Goal: Task Accomplishment & Management: Manage account settings

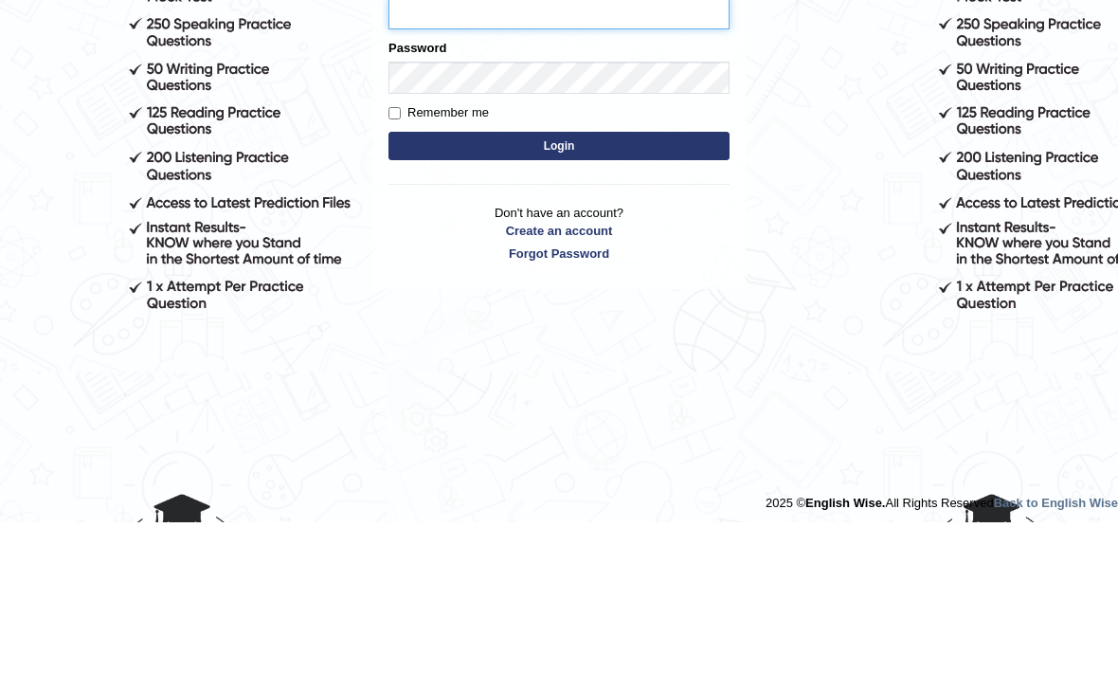
type input "priyanka_2912"
click at [559, 297] on button "Login" at bounding box center [559, 296] width 341 height 28
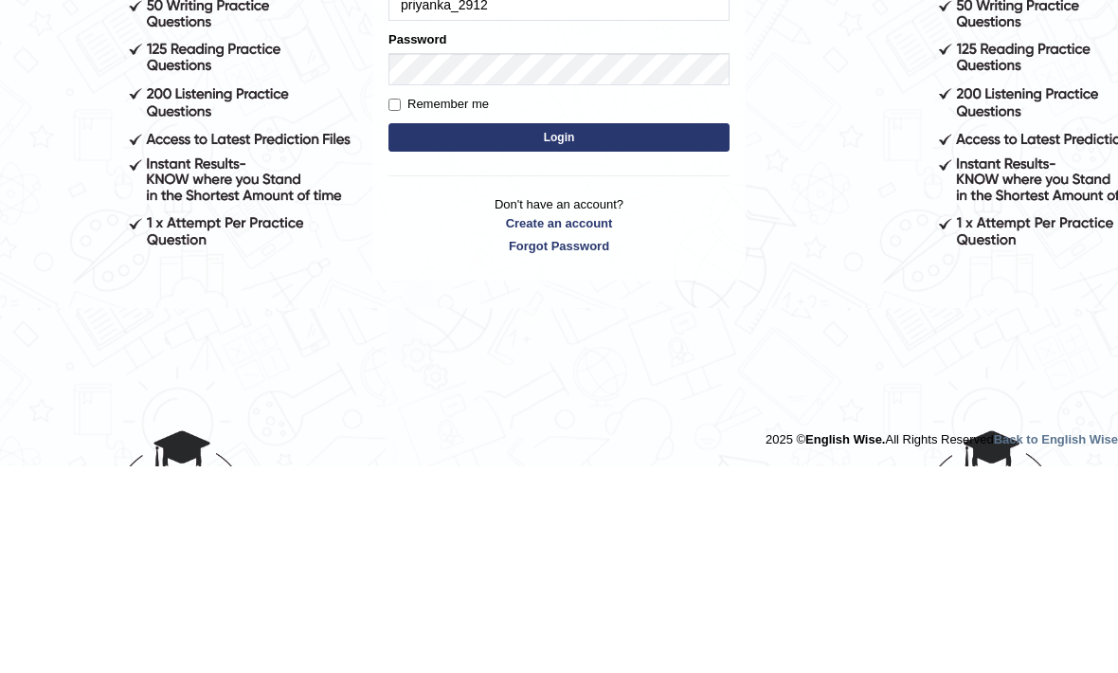
click at [401, 301] on label "Remember me" at bounding box center [439, 310] width 100 height 19
click at [401, 305] on input "Remember me" at bounding box center [395, 311] width 12 height 12
checkbox input "true"
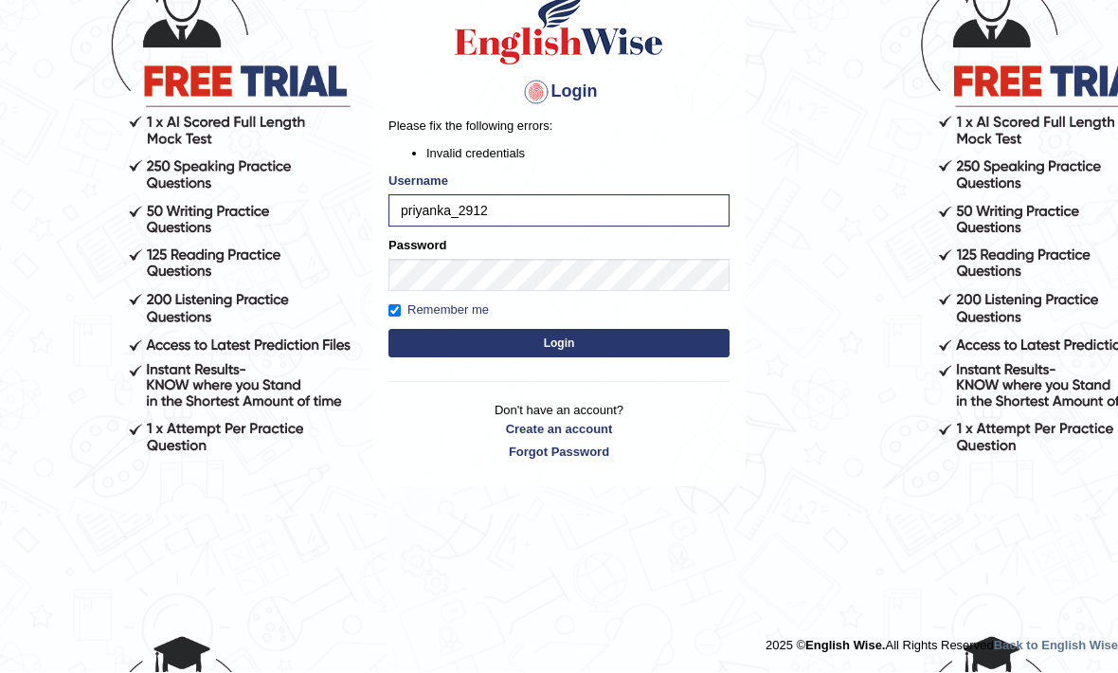
click at [471, 352] on button "Login" at bounding box center [559, 344] width 341 height 28
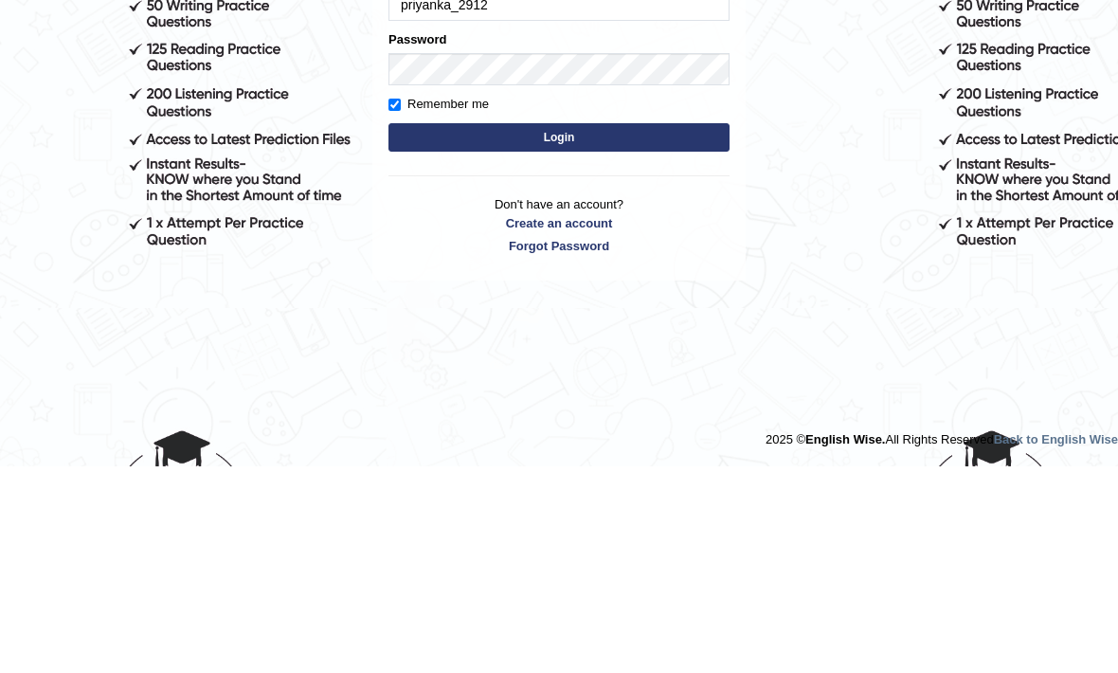
click at [657, 330] on button "Login" at bounding box center [559, 344] width 341 height 28
click at [823, 150] on body "Login Please fix the following errors: Invalid credentials Username priyanka_29…" at bounding box center [559, 234] width 1118 height 673
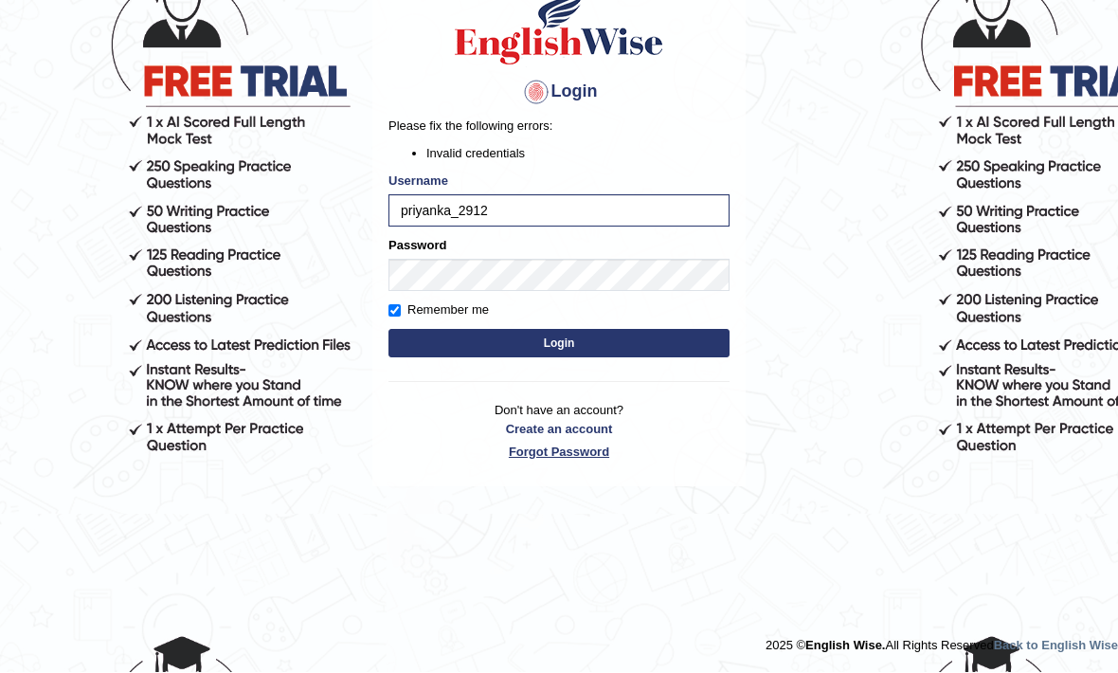
click at [591, 451] on link "Forgot Password" at bounding box center [559, 453] width 341 height 18
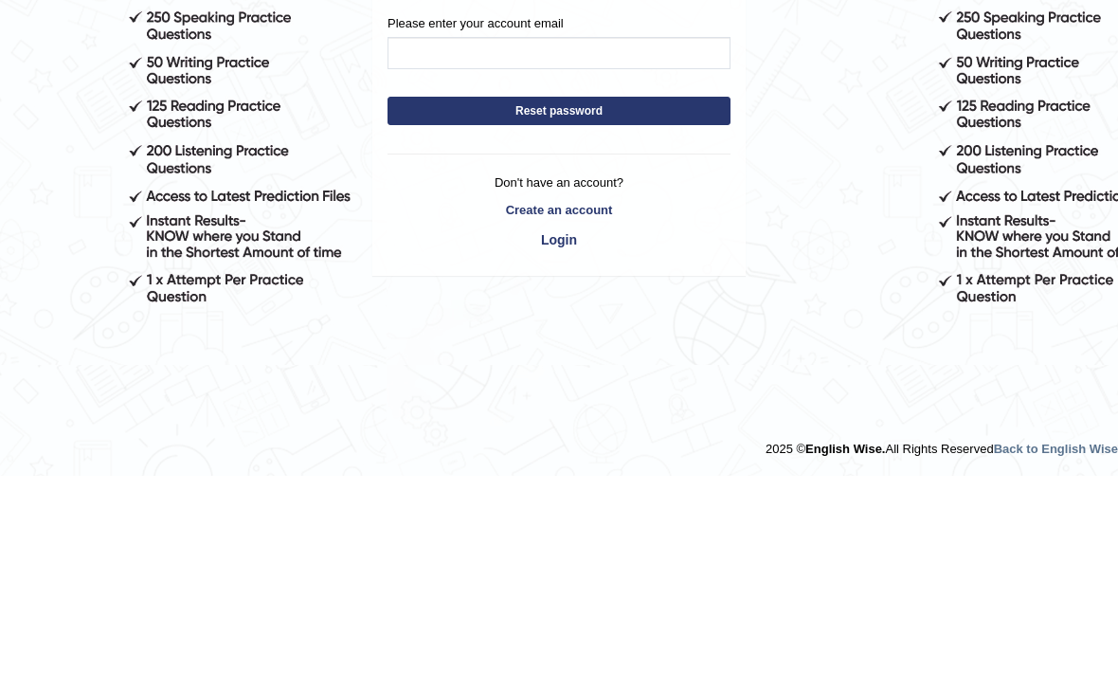
click at [692, 234] on input "Please enter your account email" at bounding box center [559, 250] width 343 height 32
type input "Priyankaforchrist@gmail.com"
click at [559, 294] on button "Reset password" at bounding box center [559, 308] width 343 height 28
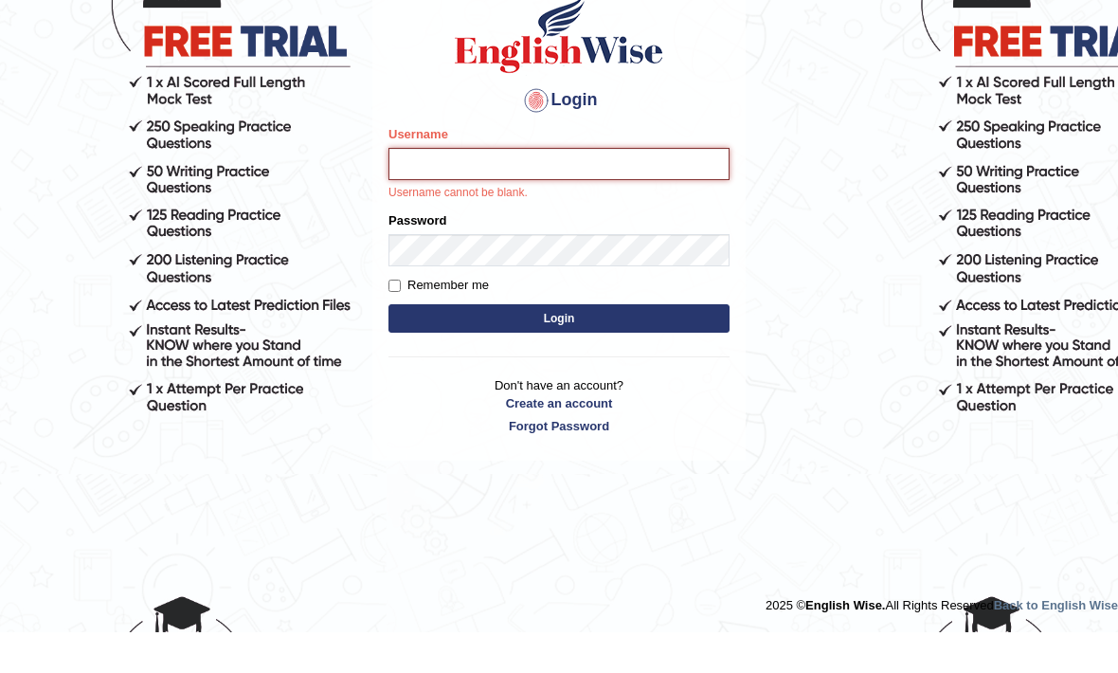
scroll to position [157, 0]
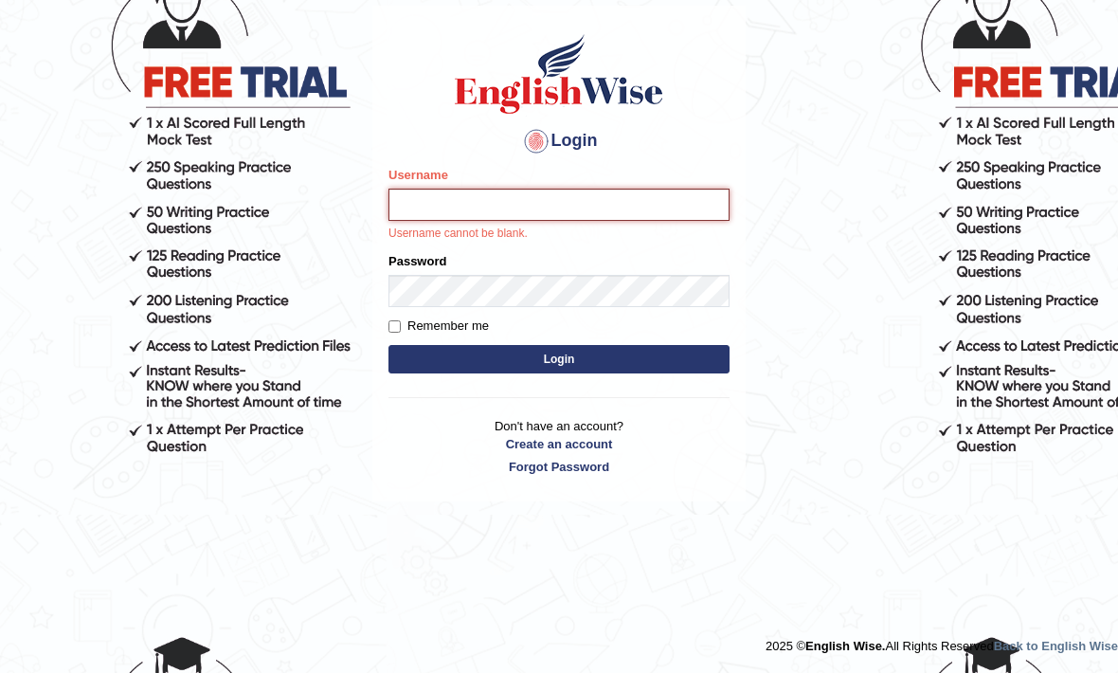
click at [654, 192] on input "Username" at bounding box center [559, 206] width 341 height 32
click at [673, 201] on input "Username" at bounding box center [559, 206] width 341 height 32
type input "priyanka_2912"
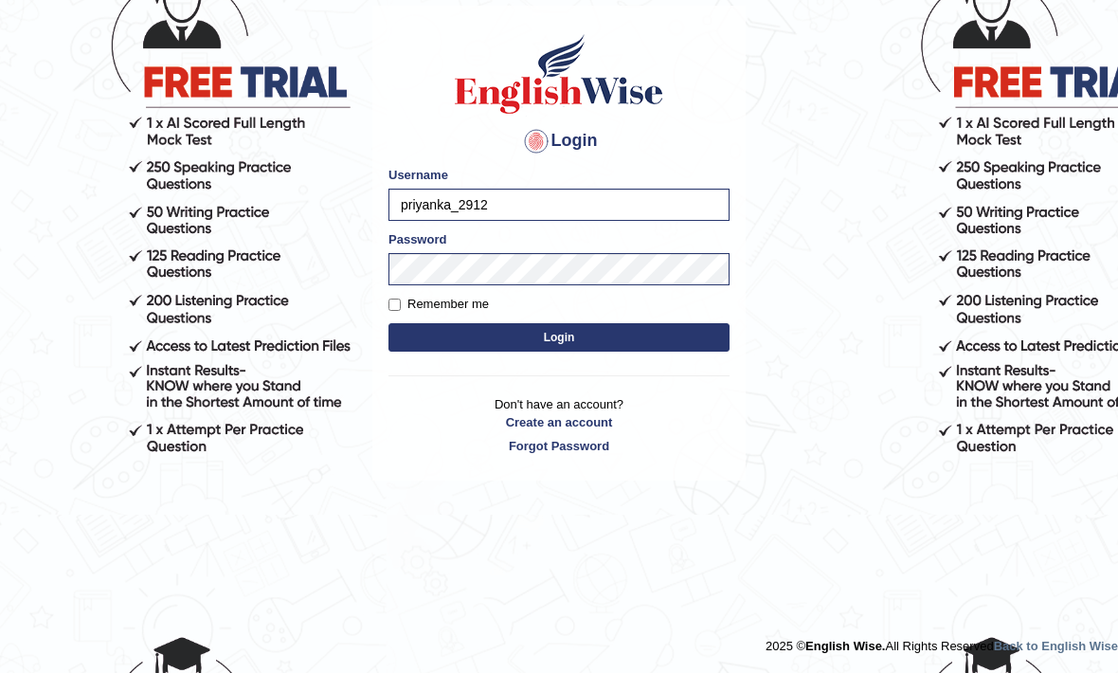
scroll to position [158, 0]
click at [677, 335] on button "Login" at bounding box center [559, 337] width 341 height 28
